Goal: Task Accomplishment & Management: Use online tool/utility

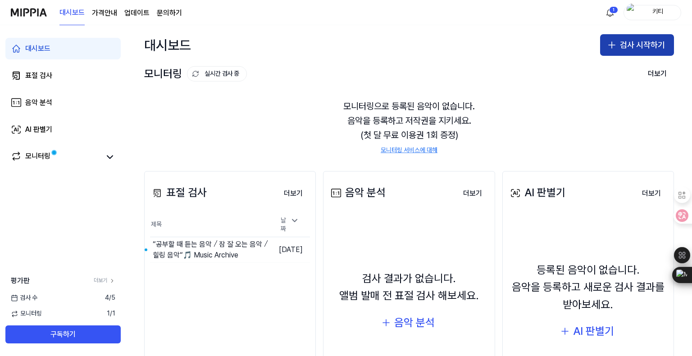
click at [631, 48] on button "검사 시작하기" at bounding box center [637, 45] width 74 height 22
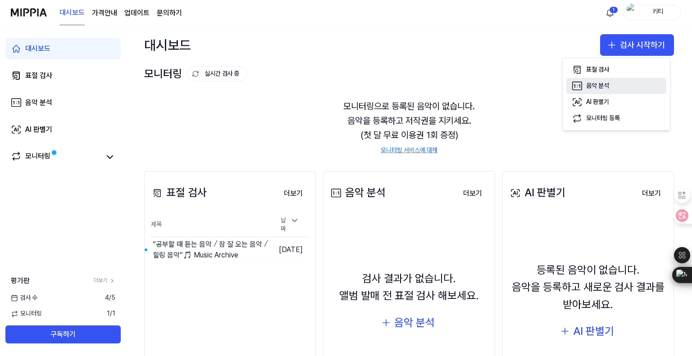
click at [620, 88] on button "음악 분석" at bounding box center [616, 86] width 100 height 16
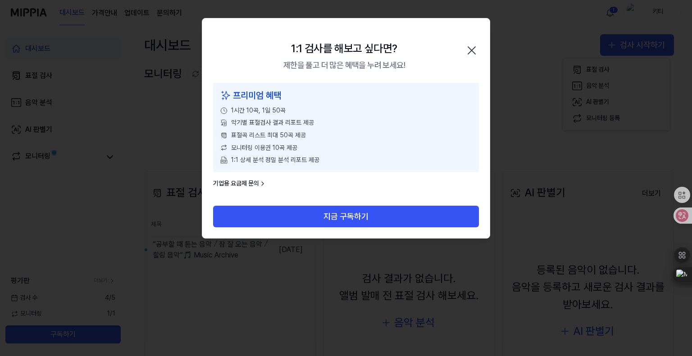
click at [477, 50] on icon "button" at bounding box center [471, 50] width 14 height 14
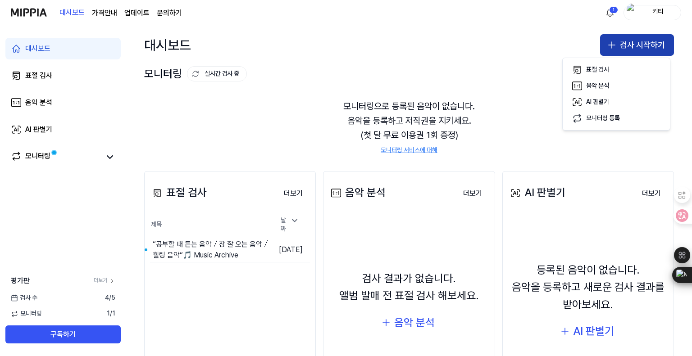
click at [629, 51] on button "검사 시작하기" at bounding box center [637, 45] width 74 height 22
click at [625, 48] on button "검사 시작하기" at bounding box center [637, 45] width 74 height 22
click at [599, 104] on div "AI 판별기" at bounding box center [597, 102] width 23 height 9
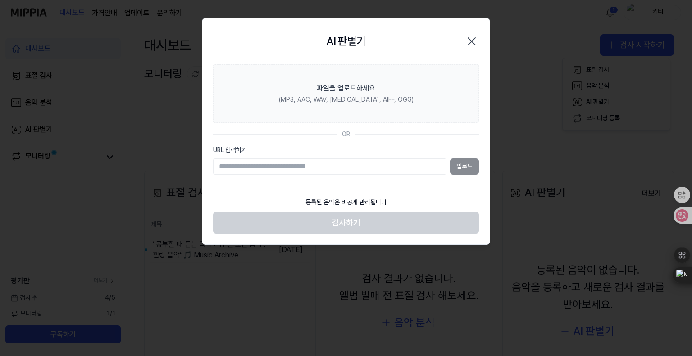
click at [312, 169] on input "URL 입력하기" at bounding box center [329, 167] width 233 height 16
click at [413, 194] on footer "등록된 음악은 비공개 관리됩니다 검사하기" at bounding box center [346, 213] width 266 height 41
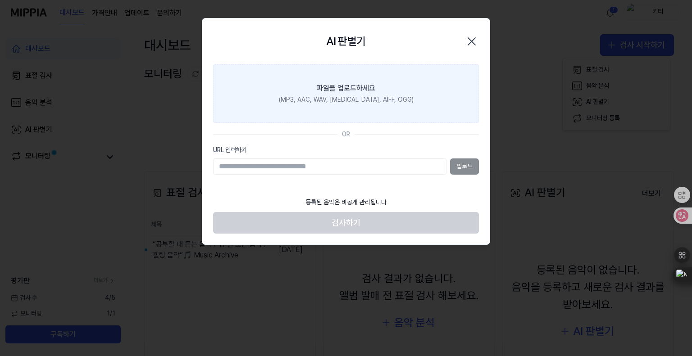
click at [342, 90] on div "파일을 업로드하세요" at bounding box center [346, 88] width 59 height 11
click at [0, 0] on input "파일을 업로드하세요 (MP3, AAC, WAV, [MEDICAL_DATA], AIFF, OGG)" at bounding box center [0, 0] width 0 height 0
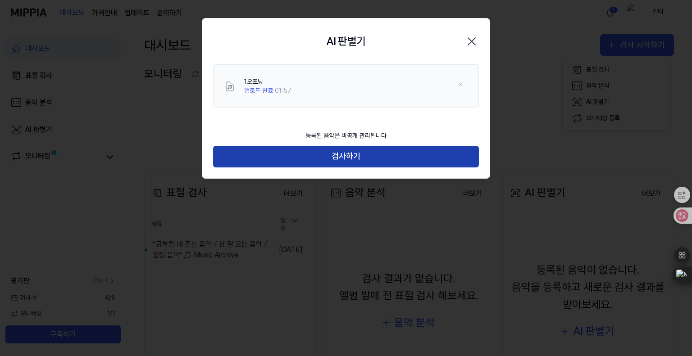
click at [351, 156] on button "검사하기" at bounding box center [346, 157] width 266 height 22
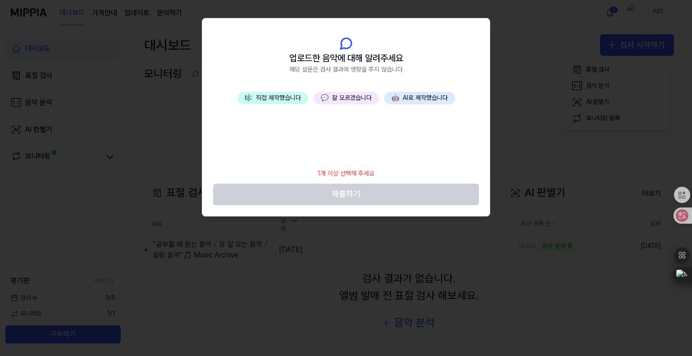
click at [279, 101] on button "🎼 직접 제작했습니다" at bounding box center [272, 98] width 71 height 13
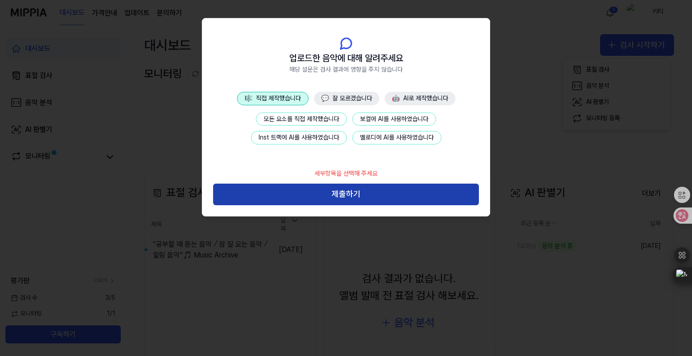
click at [356, 199] on button "제출하기" at bounding box center [346, 195] width 266 height 22
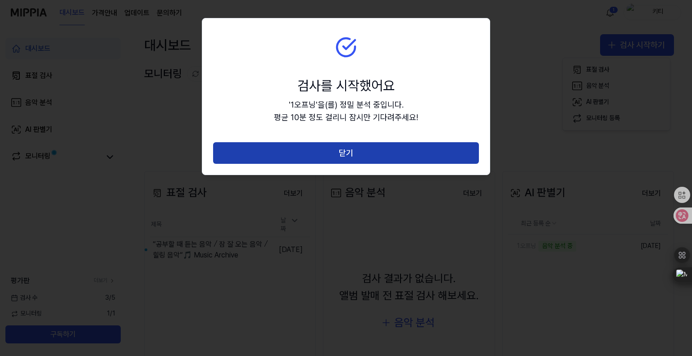
click at [369, 158] on button "닫기" at bounding box center [346, 153] width 266 height 22
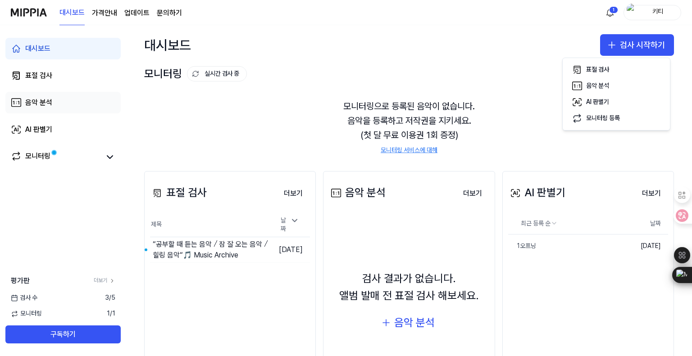
click at [43, 103] on div "음악 분석" at bounding box center [38, 102] width 27 height 11
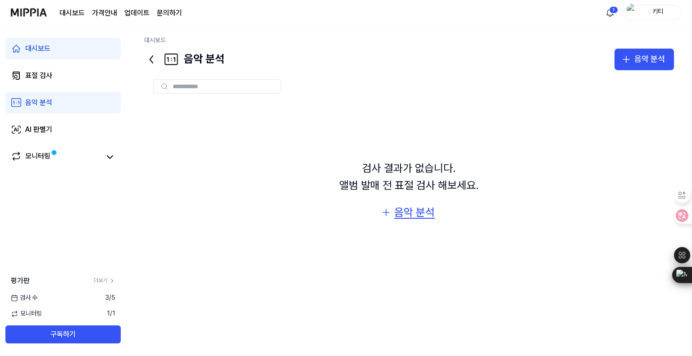
click at [425, 212] on div "음악 분석" at bounding box center [414, 212] width 41 height 17
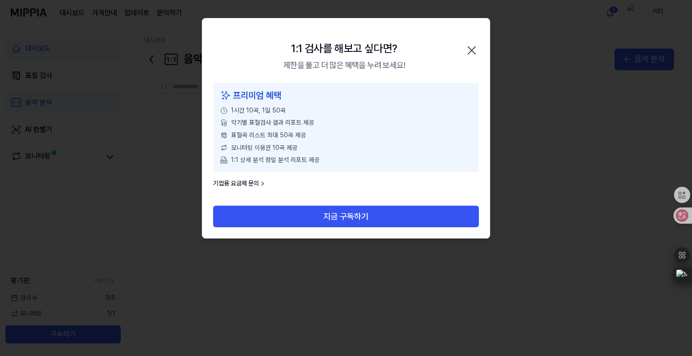
click at [469, 50] on icon "button" at bounding box center [471, 50] width 14 height 14
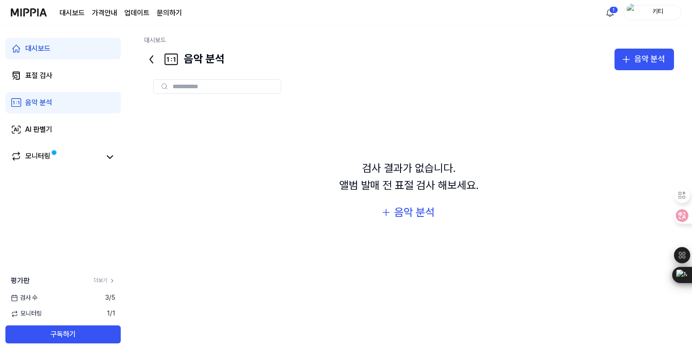
click at [600, 112] on div "검사 결과가 없습니다. 앨범 발매 전 표절 검사 해보세요. 음악 분석" at bounding box center [409, 192] width 530 height 178
